Goal: Transaction & Acquisition: Purchase product/service

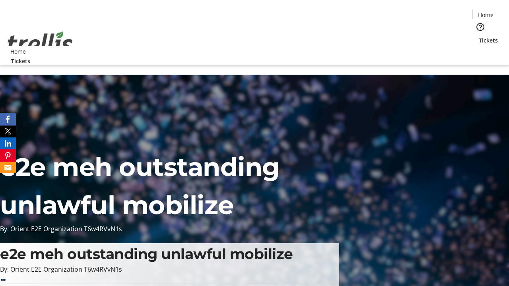
click at [479, 36] on span "Tickets" at bounding box center [488, 40] width 19 height 8
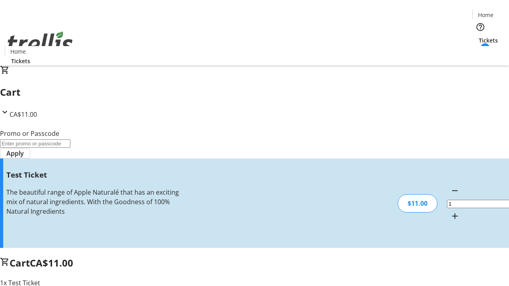
type input "UNLOCK"
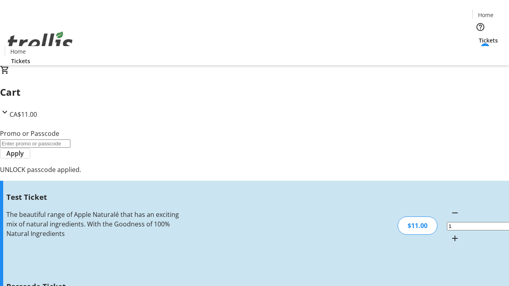
type input "5"
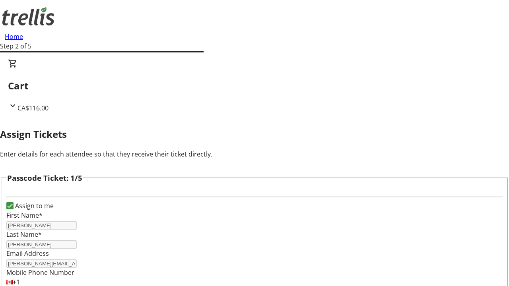
type input "[PERSON_NAME]"
type input "Lubowitz"
type input "[PERSON_NAME]"
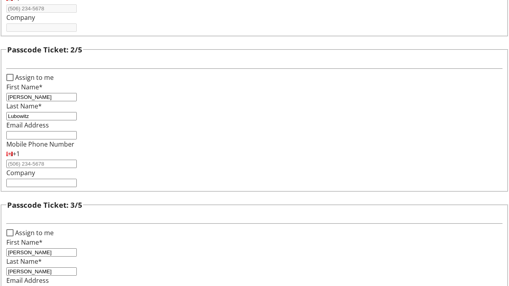
type input "[PERSON_NAME]"
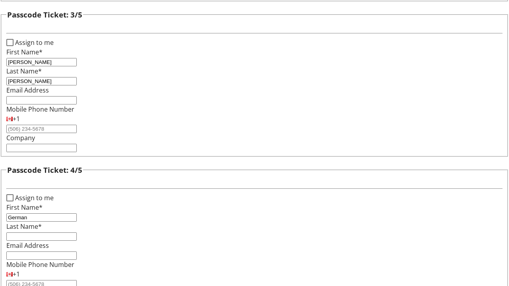
type input "German"
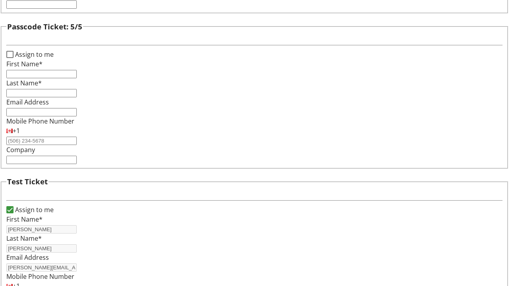
type input "Kshlerin-[PERSON_NAME]"
click at [14, 58] on input "Assign to me" at bounding box center [9, 54] width 7 height 7
checkbox input "true"
type input "[PERSON_NAME]"
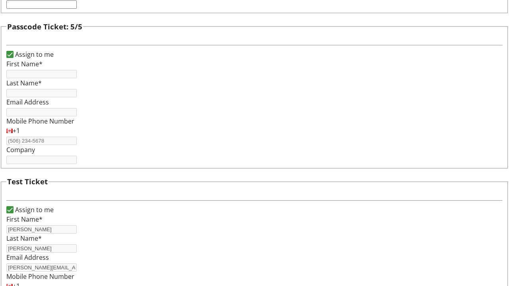
type input "[PERSON_NAME]"
type input "[PERSON_NAME][EMAIL_ADDRESS][DOMAIN_NAME]"
